Goal: Navigation & Orientation: Understand site structure

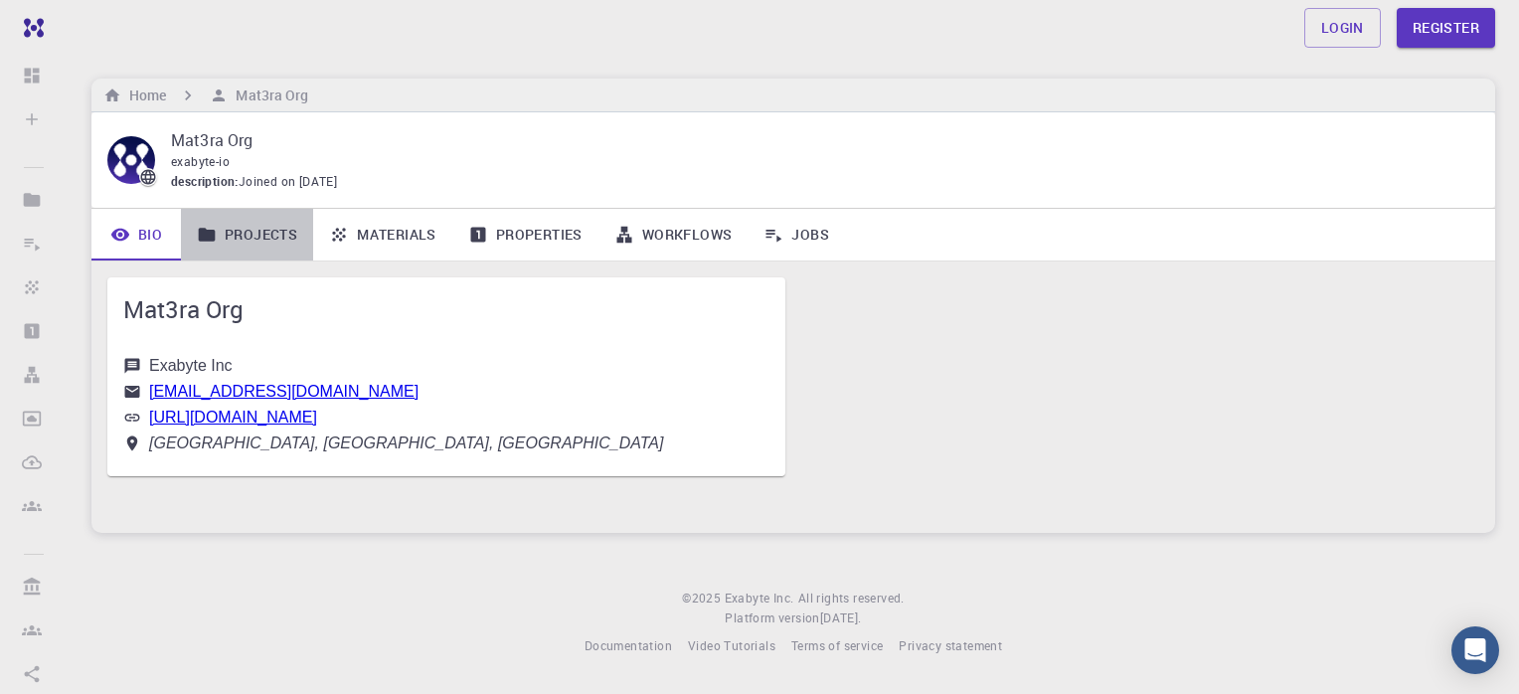
drag, startPoint x: 0, startPoint y: 0, endPoint x: 260, endPoint y: 230, distance: 347.2
click at [260, 230] on link "Projects" at bounding box center [247, 235] width 132 height 52
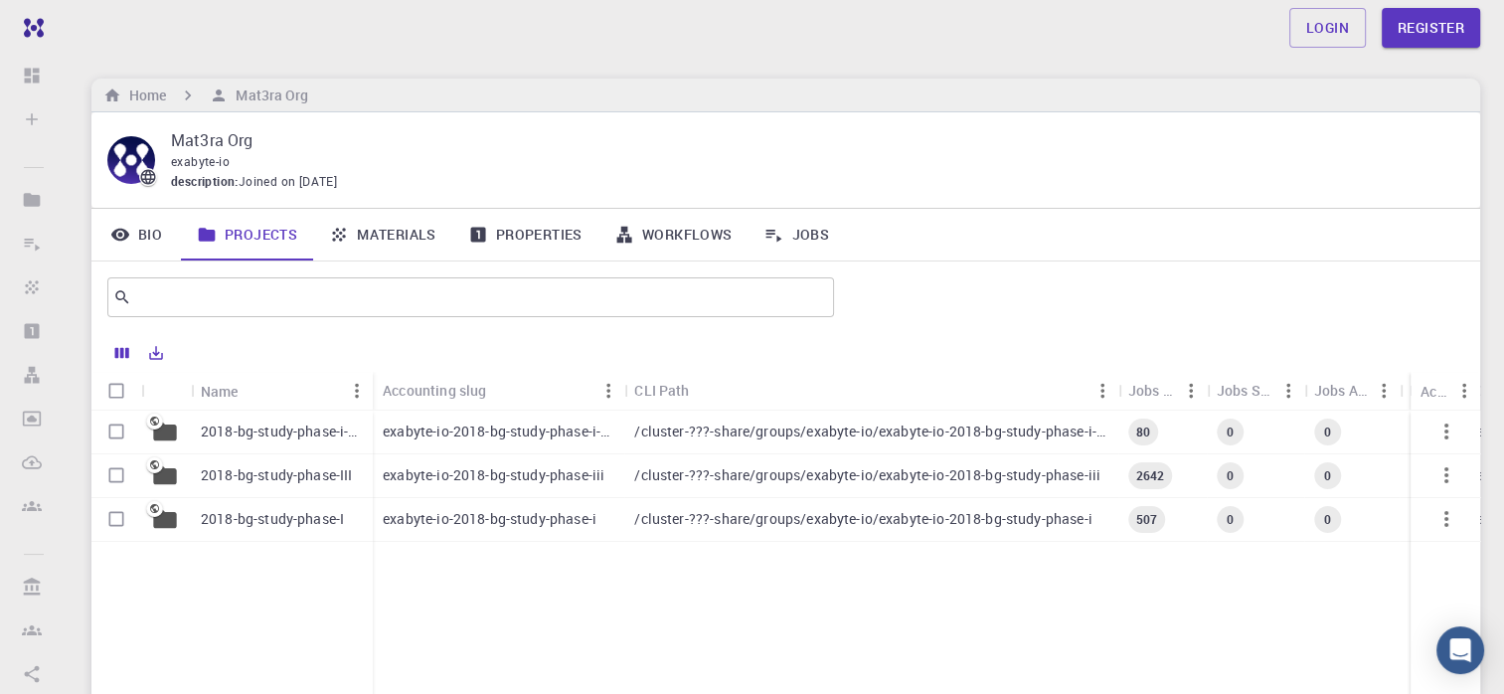
click at [378, 227] on link "Materials" at bounding box center [382, 235] width 139 height 52
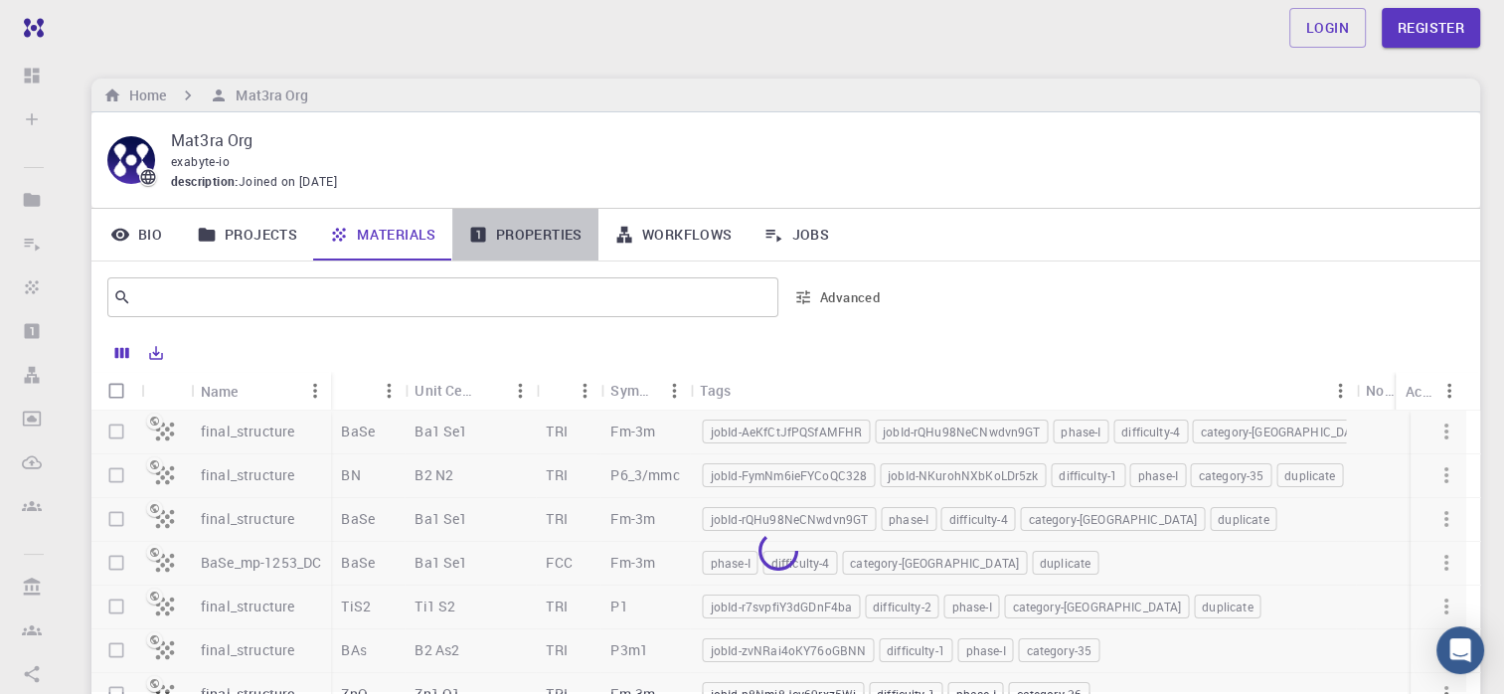
click at [515, 237] on link "Properties" at bounding box center [525, 235] width 146 height 52
